Goal: Task Accomplishment & Management: Complete application form

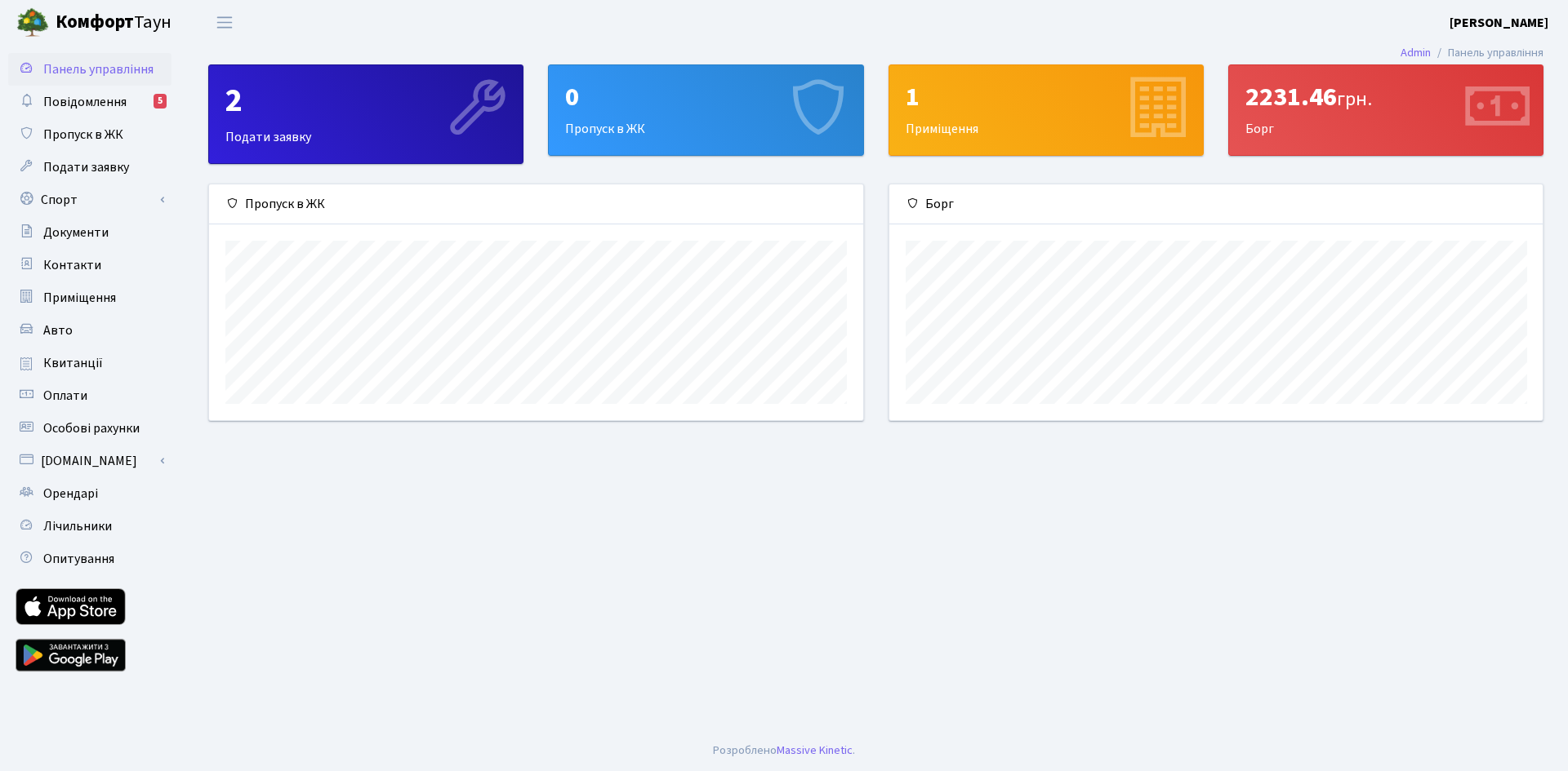
scroll to position [236, 653]
click at [680, 126] on div "0 Пропуск в ЖК" at bounding box center [705, 111] width 314 height 90
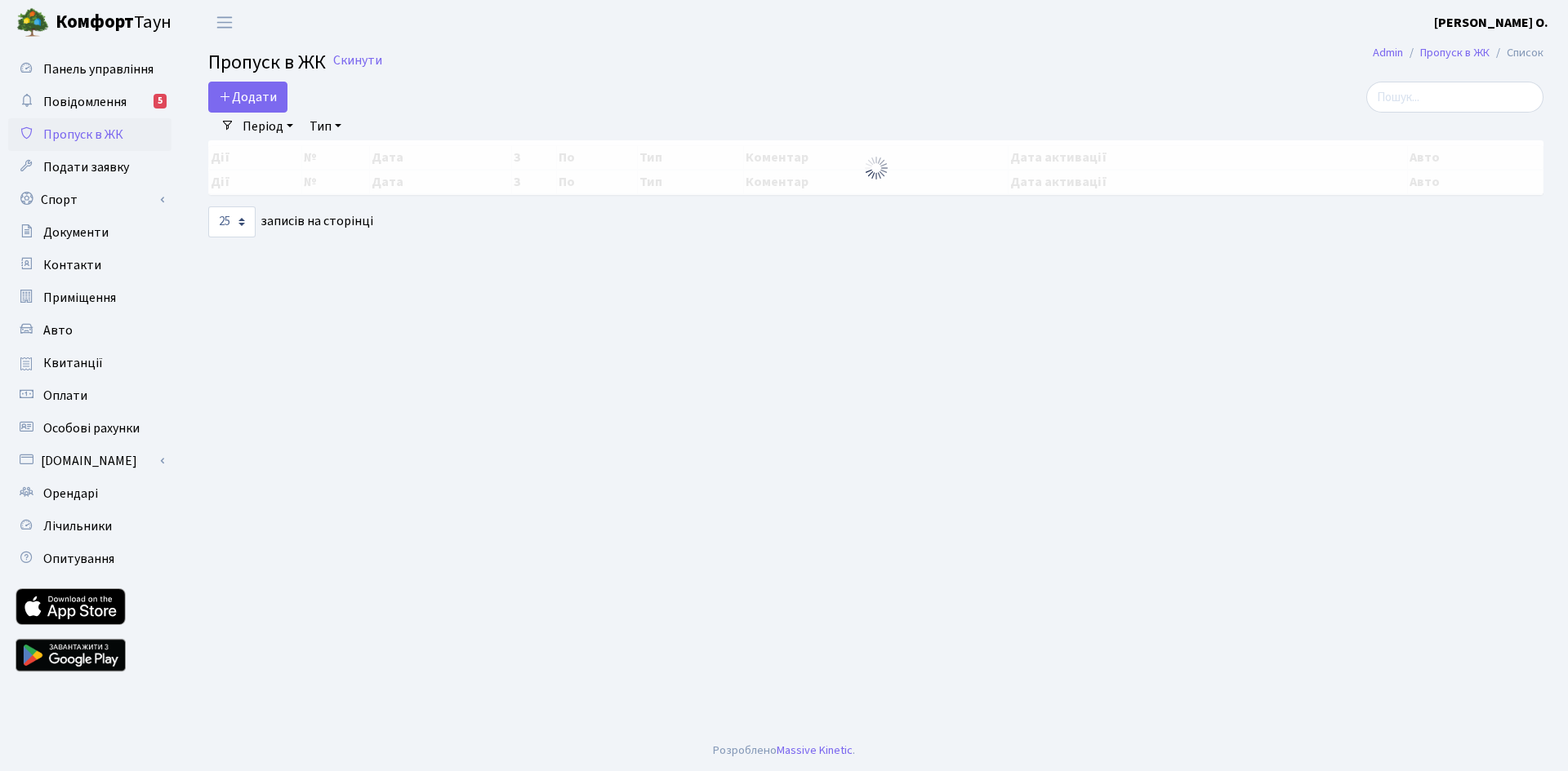
select select "25"
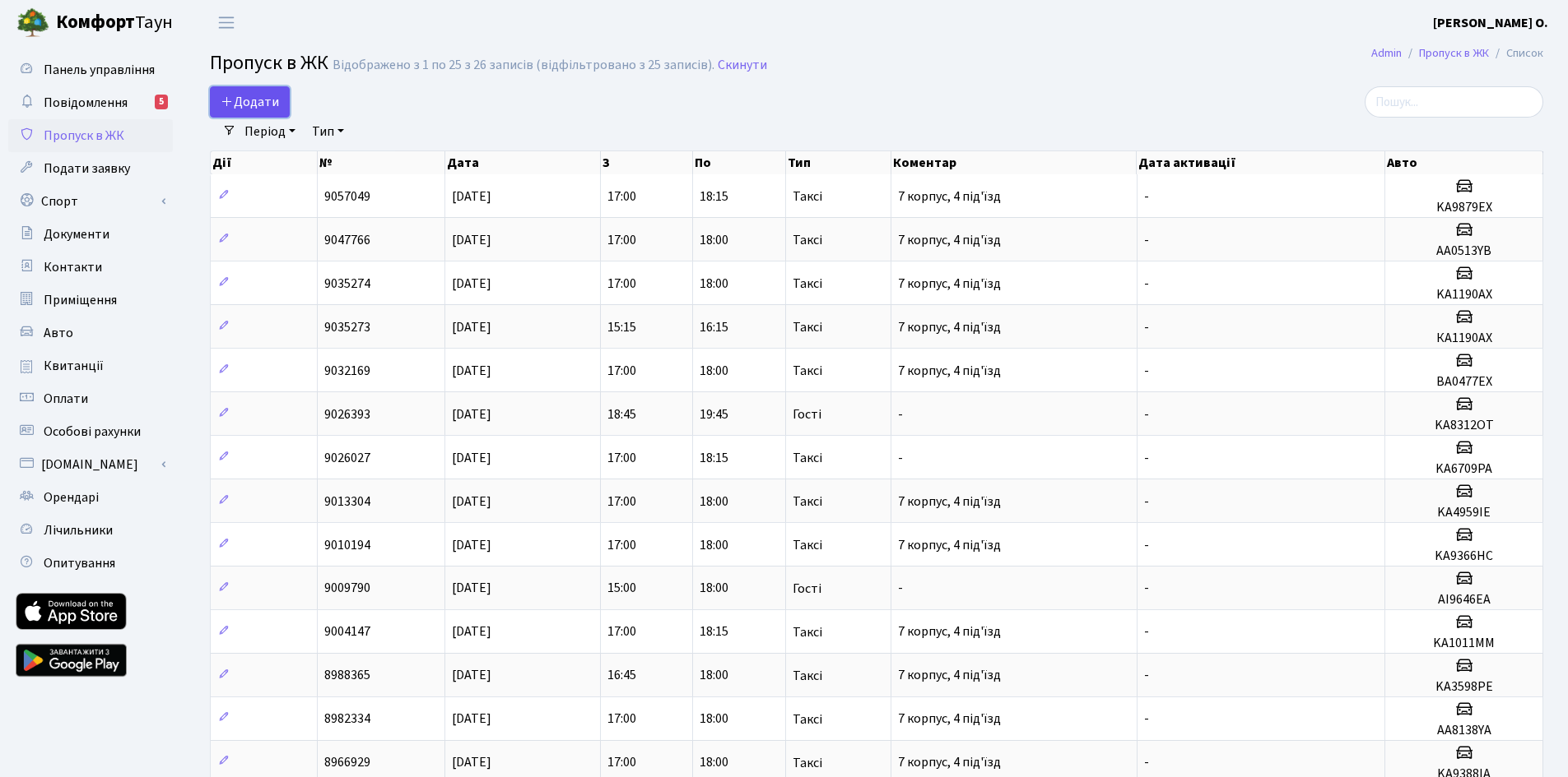
click at [235, 97] on span "Додати" at bounding box center [249, 102] width 58 height 18
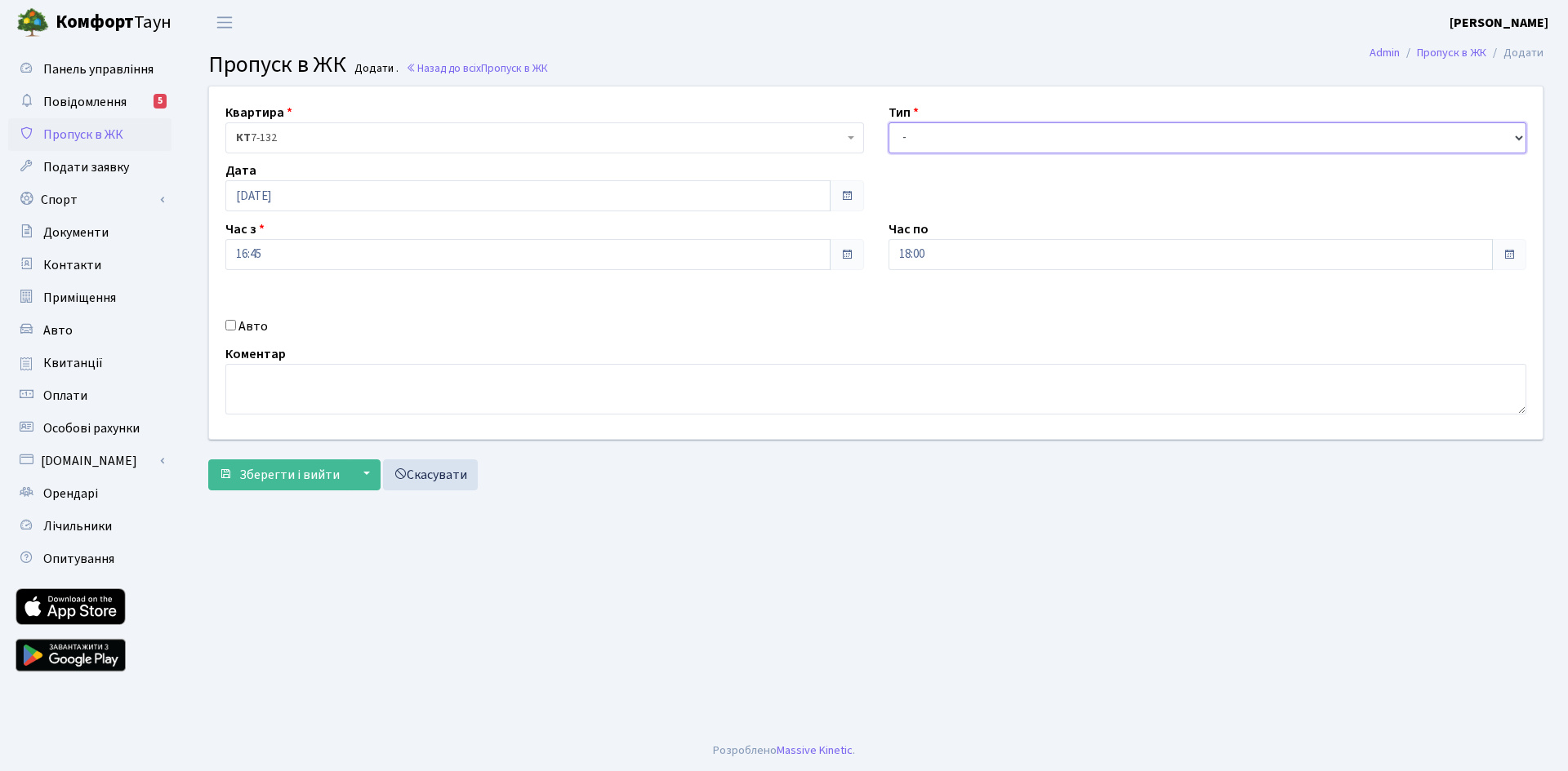
click at [942, 141] on select "- Доставка Таксі Гості Сервіс" at bounding box center [1207, 138] width 638 height 31
select select "2"
click at [888, 123] on select "- Доставка Таксі Гості Сервіс" at bounding box center [1207, 138] width 638 height 31
drag, startPoint x: 255, startPoint y: 338, endPoint x: 269, endPoint y: 330, distance: 16.1
click at [254, 338] on div "Квартира <b>КТ</b>&nbsp;&nbsp;&nbsp;&nbsp;7-132 КТ 7-132 Тип - Доставка Таксі Г…" at bounding box center [876, 263] width 1358 height 353
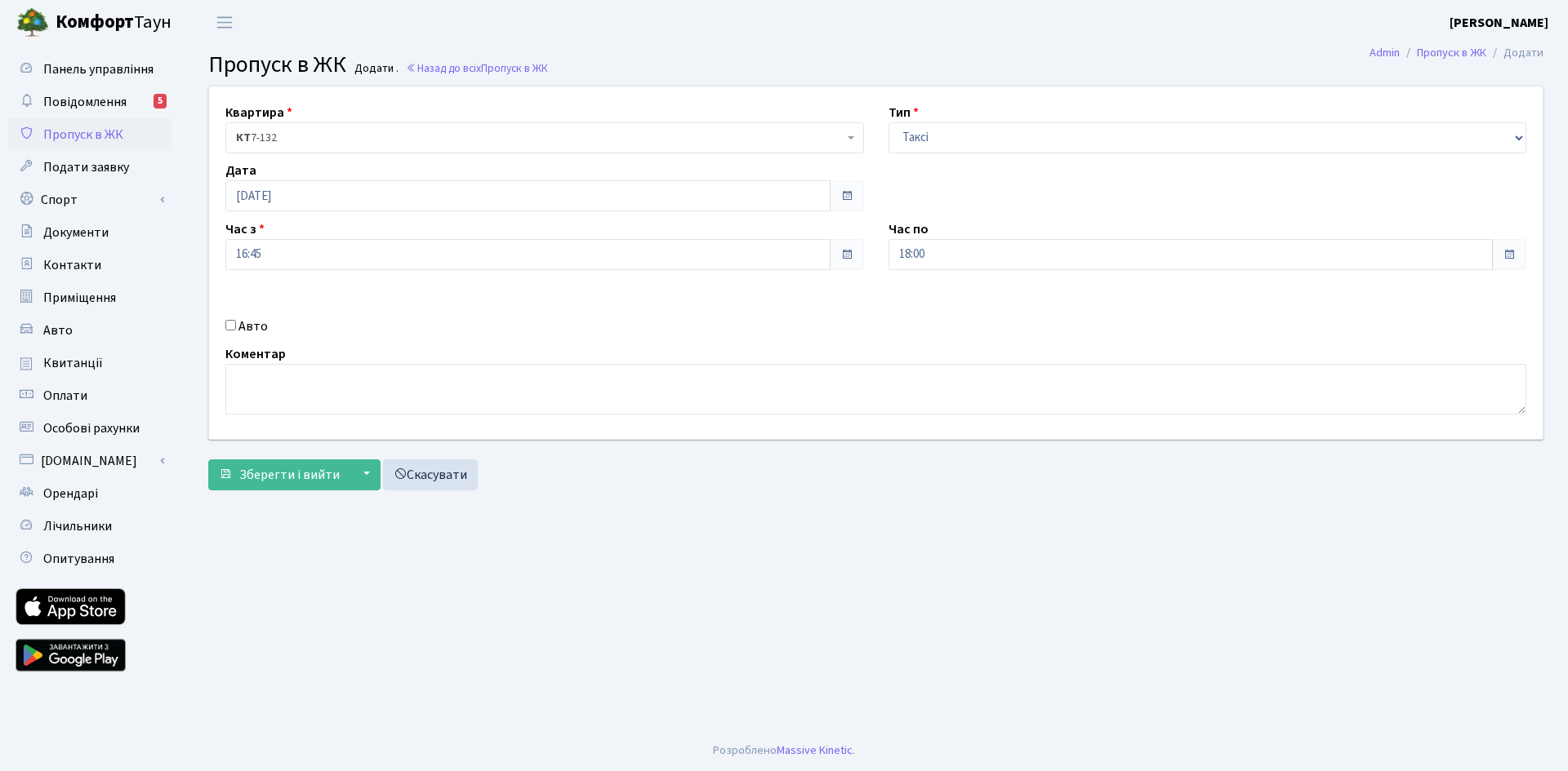
click at [261, 326] on label "Авто" at bounding box center [253, 326] width 29 height 20
click at [236, 326] on input "Авто" at bounding box center [231, 325] width 10 height 10
checkbox input "true"
type input "KA0143OO"
click at [293, 475] on span "Зберегти і вийти" at bounding box center [290, 475] width 100 height 18
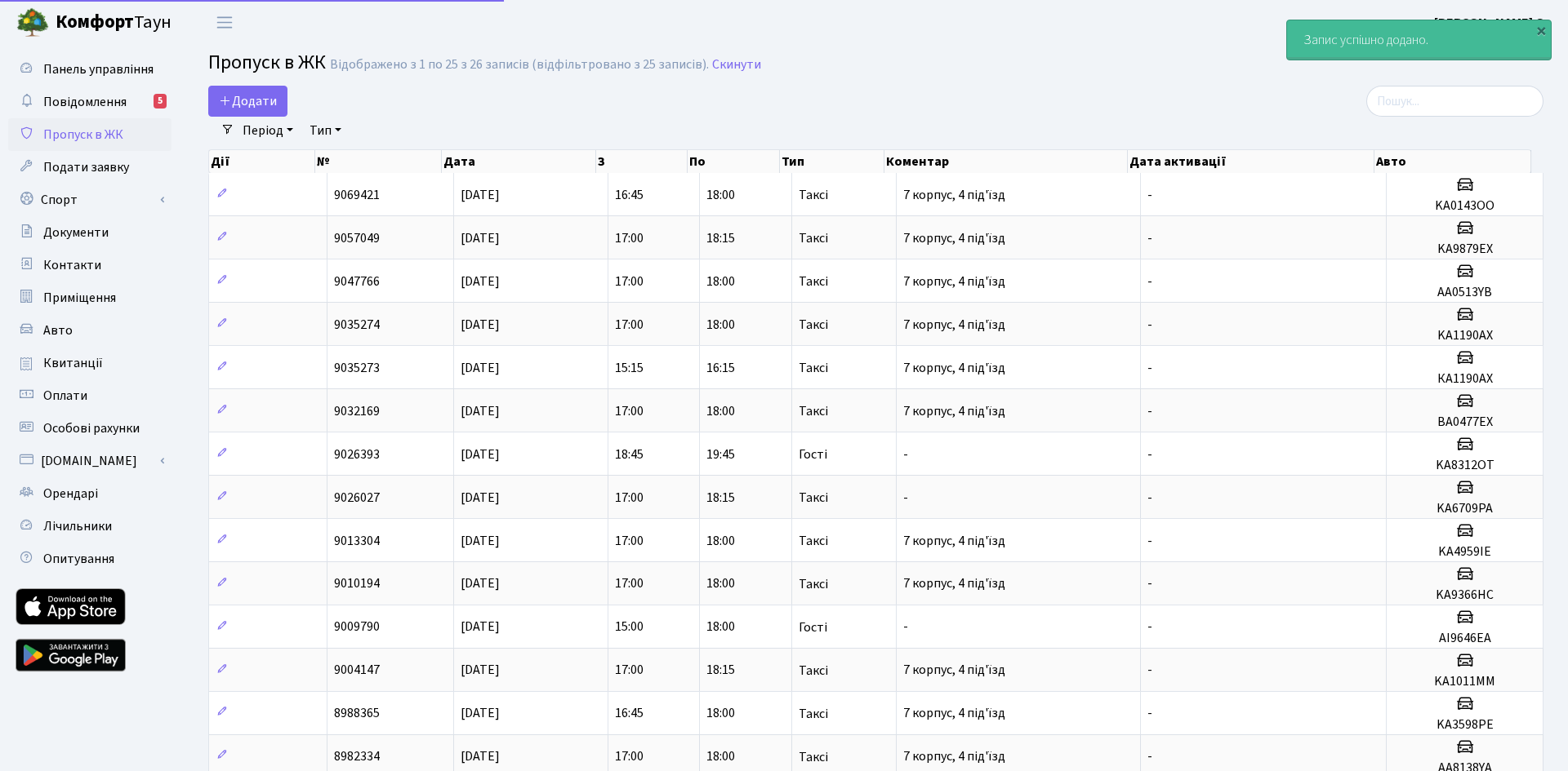
select select "25"
